Goal: Information Seeking & Learning: Check status

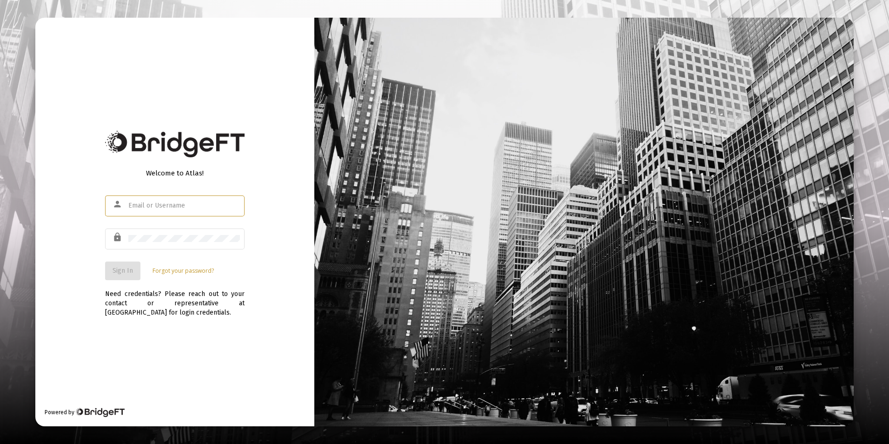
click at [159, 205] on input "text" at bounding box center [184, 205] width 112 height 7
type input "[PERSON_NAME][EMAIL_ADDRESS][DOMAIN_NAME]"
click at [173, 245] on div at bounding box center [184, 238] width 112 height 23
click at [125, 269] on span "Sign In" at bounding box center [123, 270] width 20 height 8
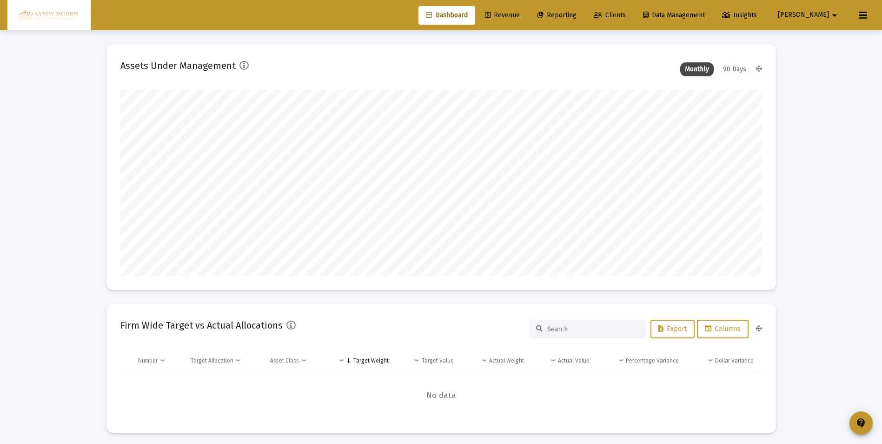
scroll to position [186, 345]
type input "[DATE]"
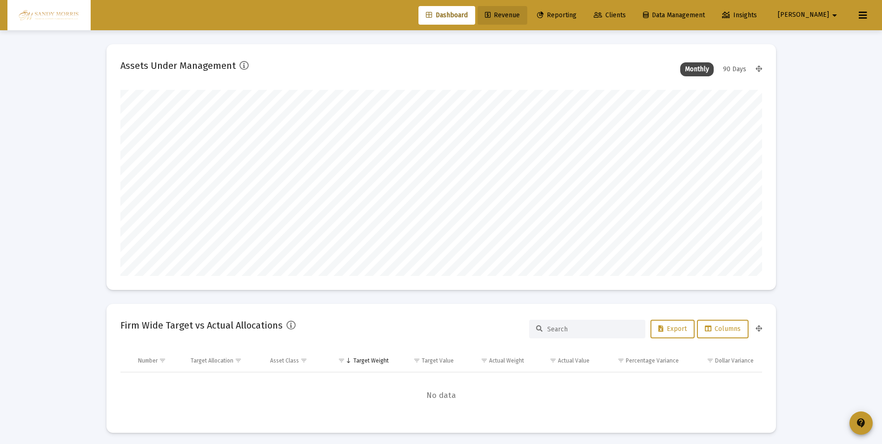
click at [520, 15] on span "Revenue" at bounding box center [502, 15] width 35 height 8
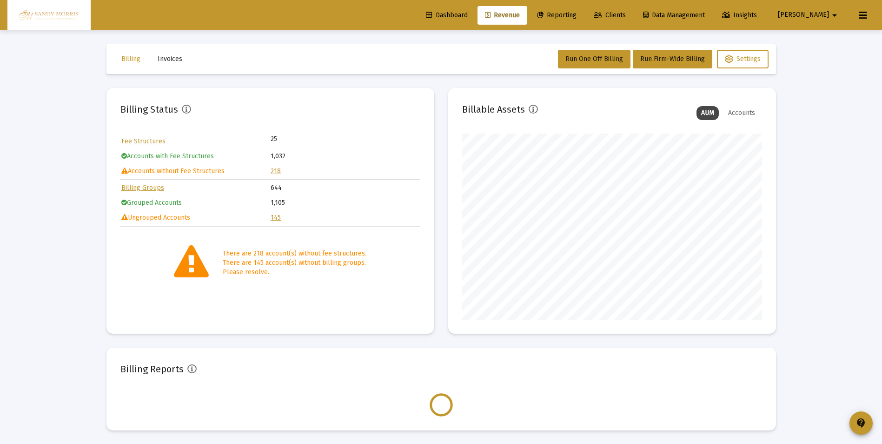
scroll to position [186, 300]
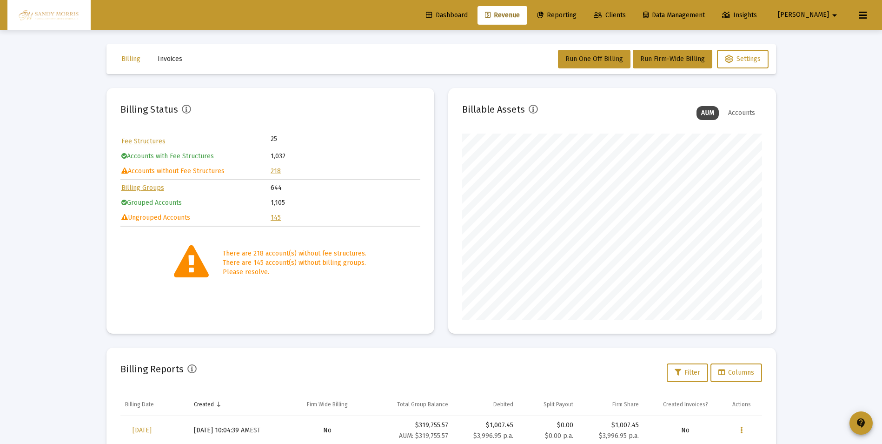
click at [278, 170] on link "218" at bounding box center [276, 171] width 10 height 8
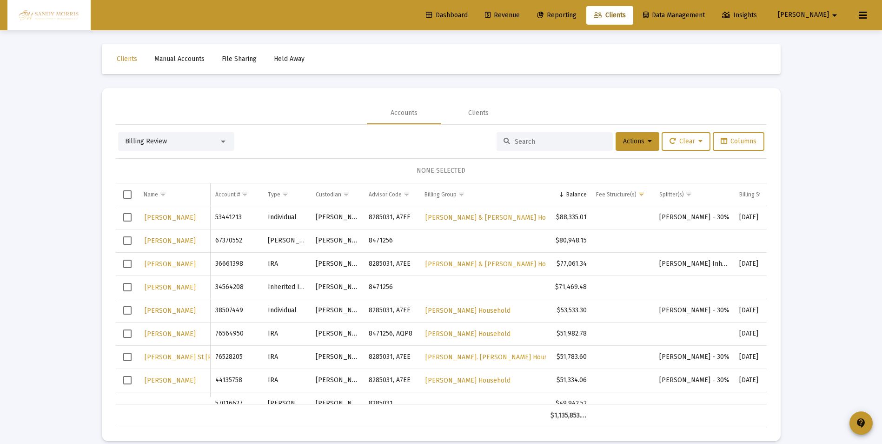
click at [468, 13] on span "Dashboard" at bounding box center [447, 15] width 42 height 8
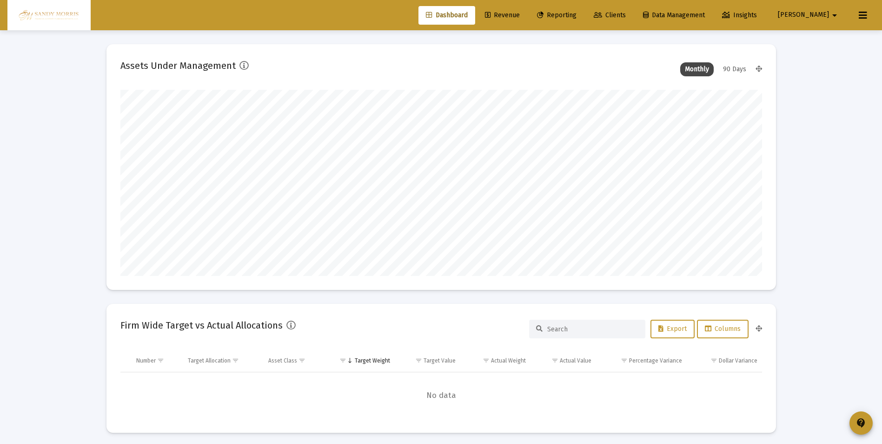
scroll to position [186, 345]
click at [520, 15] on span "Revenue" at bounding box center [502, 15] width 35 height 8
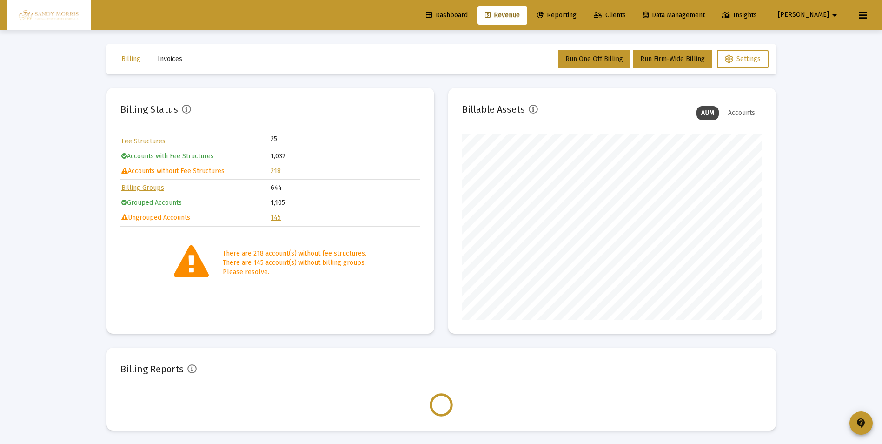
scroll to position [186, 300]
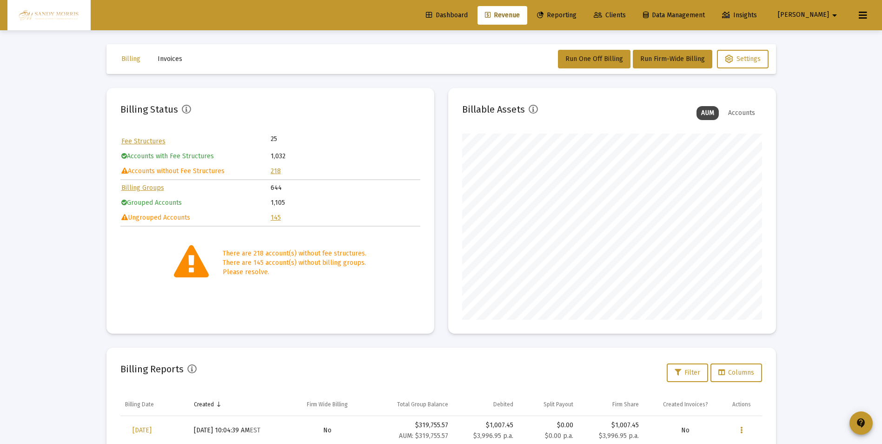
click at [274, 219] on link "145" at bounding box center [276, 217] width 10 height 8
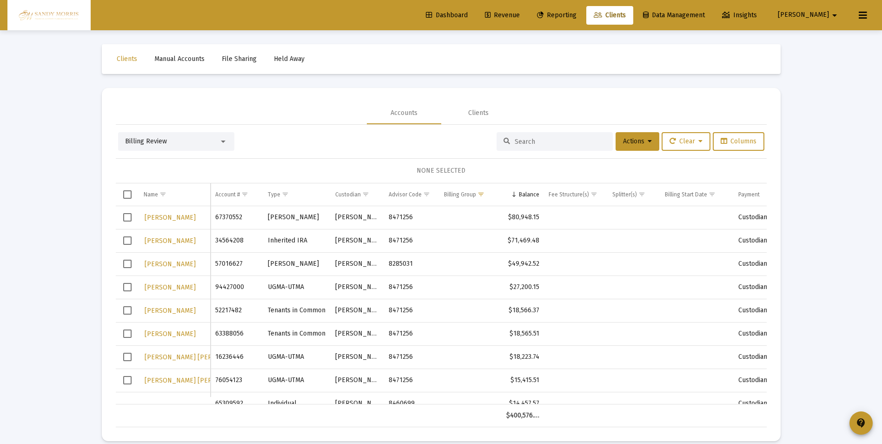
click at [468, 13] on span "Dashboard" at bounding box center [447, 15] width 42 height 8
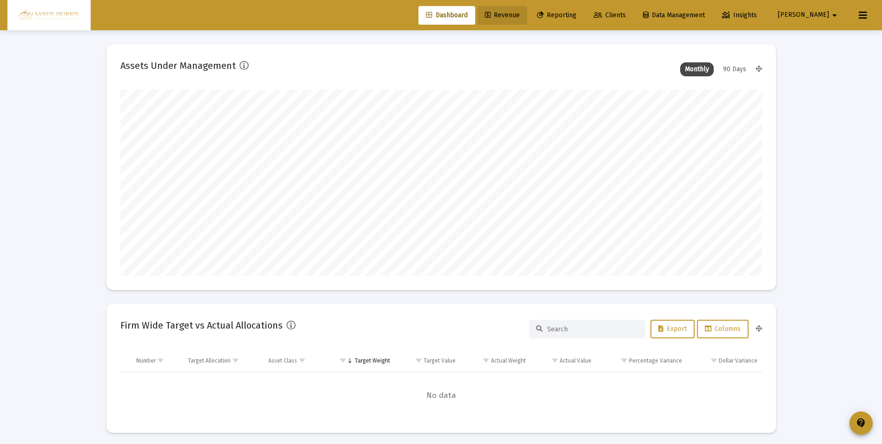
click at [527, 16] on link "Revenue" at bounding box center [502, 15] width 50 height 19
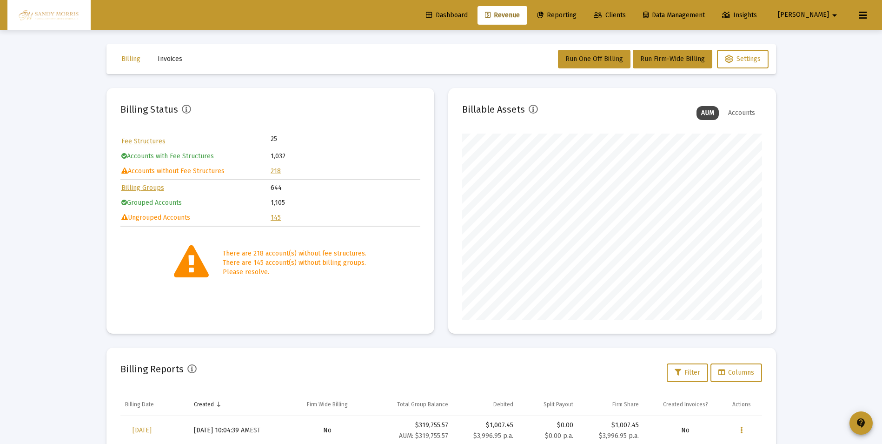
click at [277, 170] on link "218" at bounding box center [276, 171] width 10 height 8
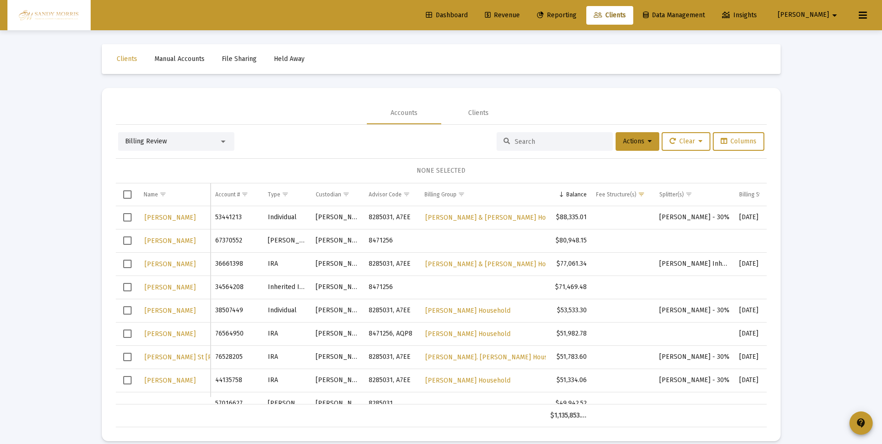
click at [822, 12] on span "[PERSON_NAME]" at bounding box center [803, 15] width 51 height 8
click at [825, 64] on button "Logout" at bounding box center [829, 62] width 55 height 22
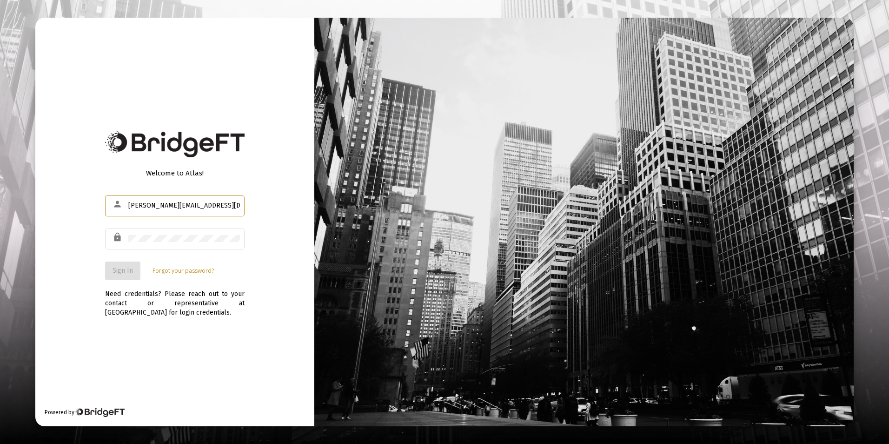
type input "[PERSON_NAME][EMAIL_ADDRESS][DOMAIN_NAME]"
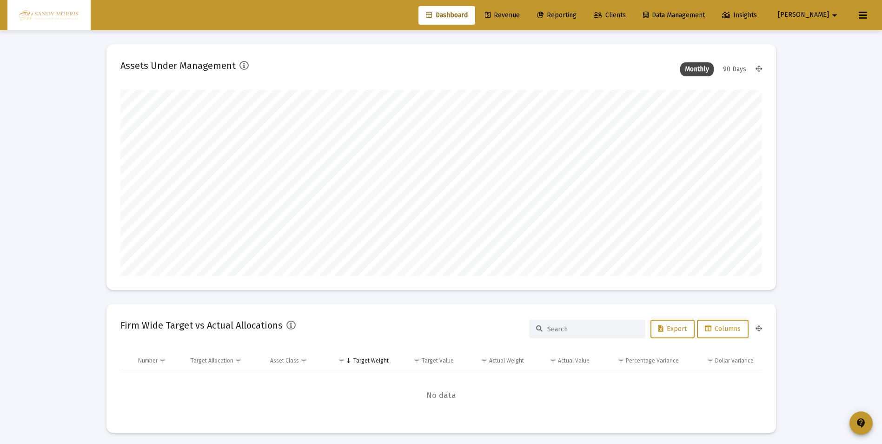
scroll to position [186, 642]
type input "2025-09-22"
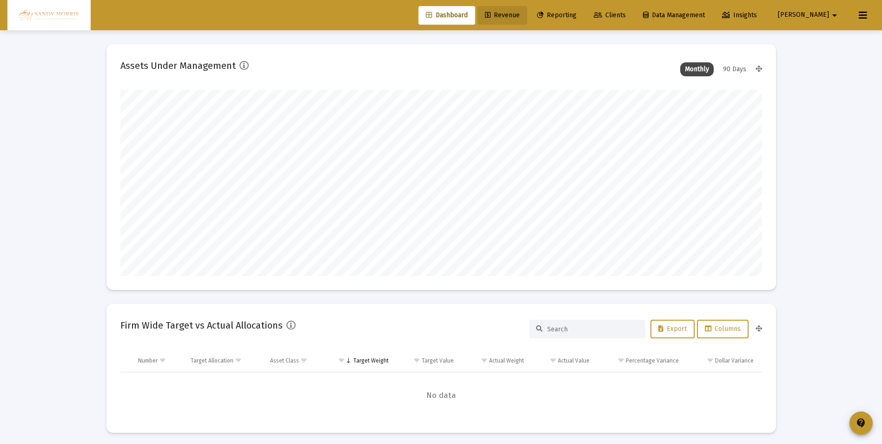
click at [520, 17] on span "Revenue" at bounding box center [502, 15] width 35 height 8
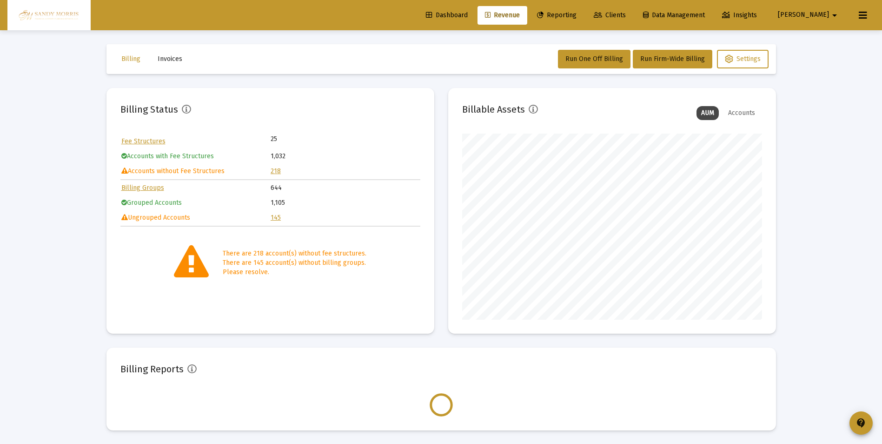
scroll to position [186, 300]
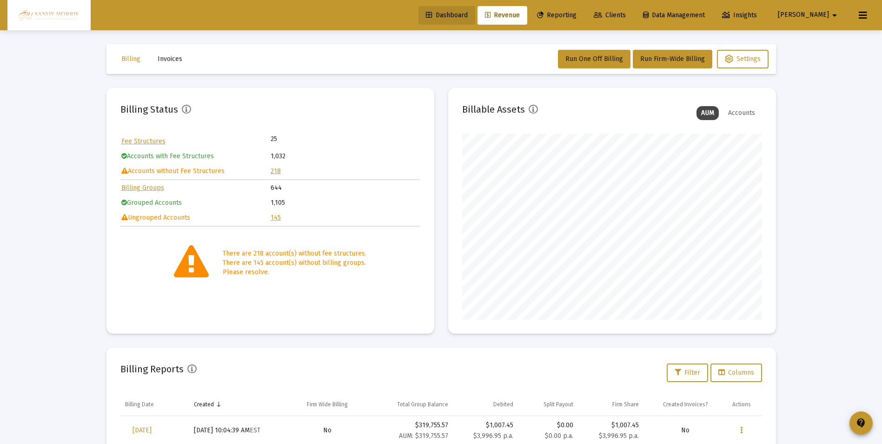
click at [475, 10] on link "Dashboard" at bounding box center [446, 15] width 57 height 19
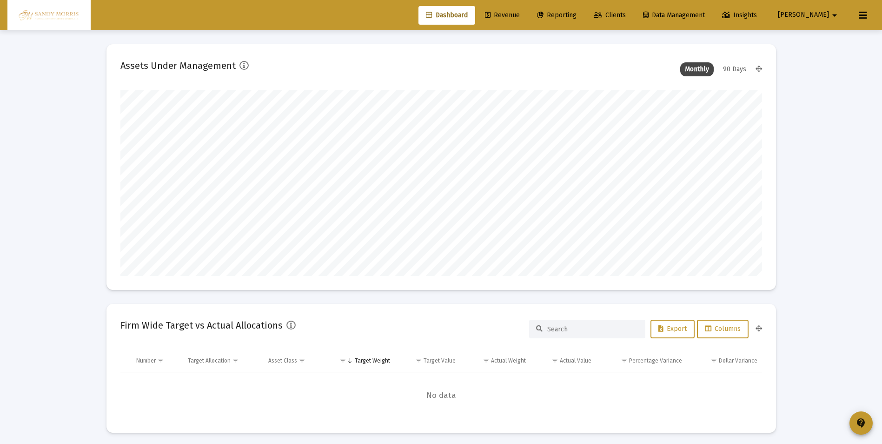
scroll to position [186, 345]
click at [520, 14] on span "Revenue" at bounding box center [502, 15] width 35 height 8
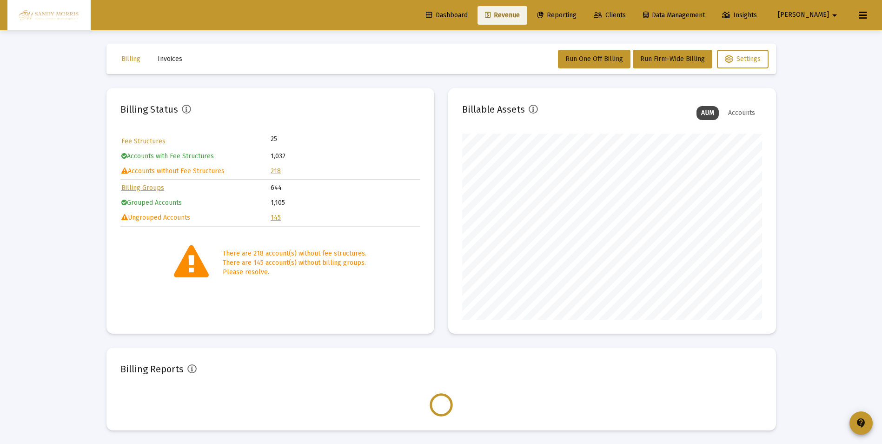
scroll to position [186, 300]
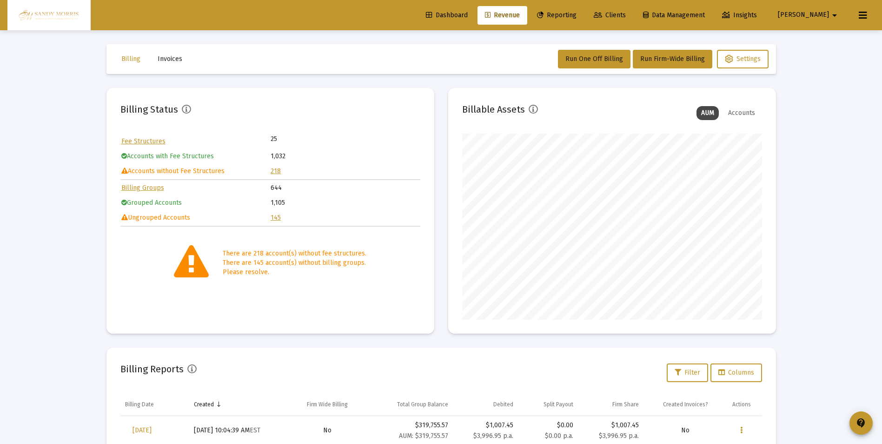
click at [275, 170] on link "218" at bounding box center [276, 171] width 10 height 8
